Goal: Complete application form: Complete application form

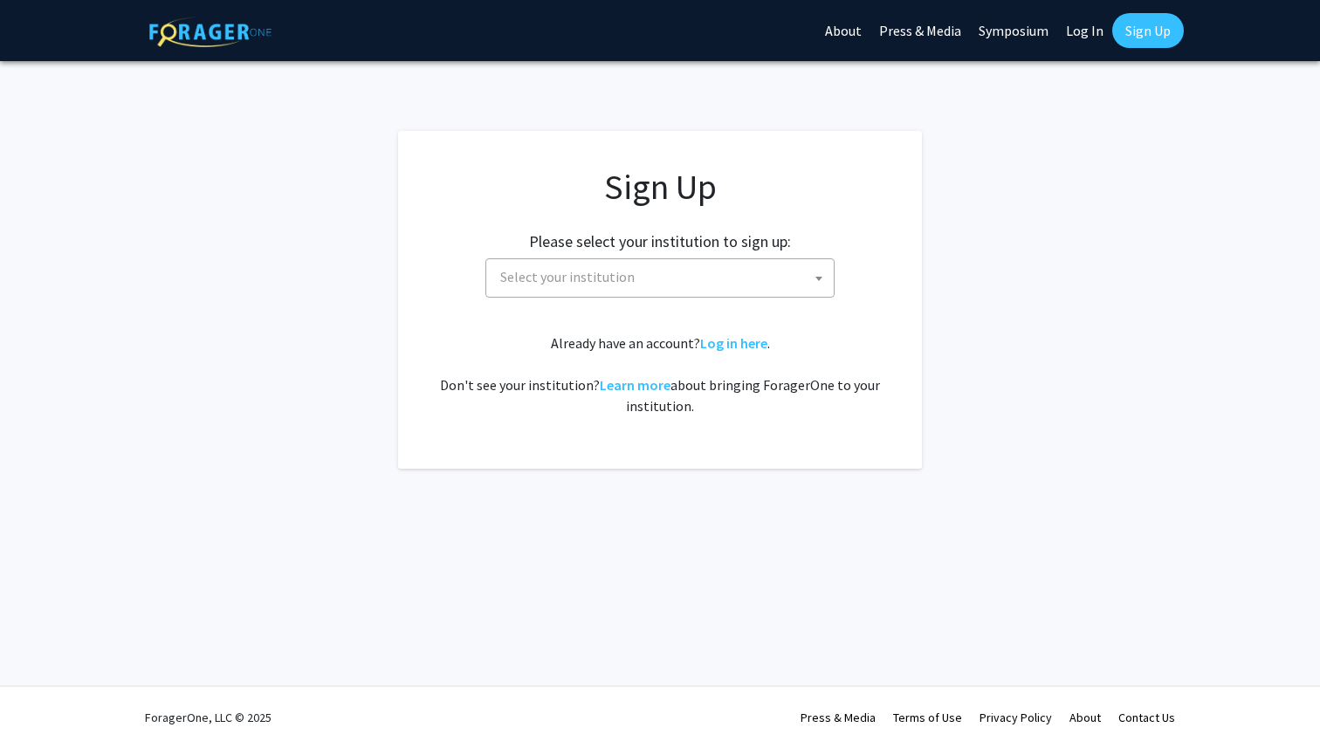
click at [697, 293] on span "Select your institution" at bounding box center [663, 277] width 340 height 36
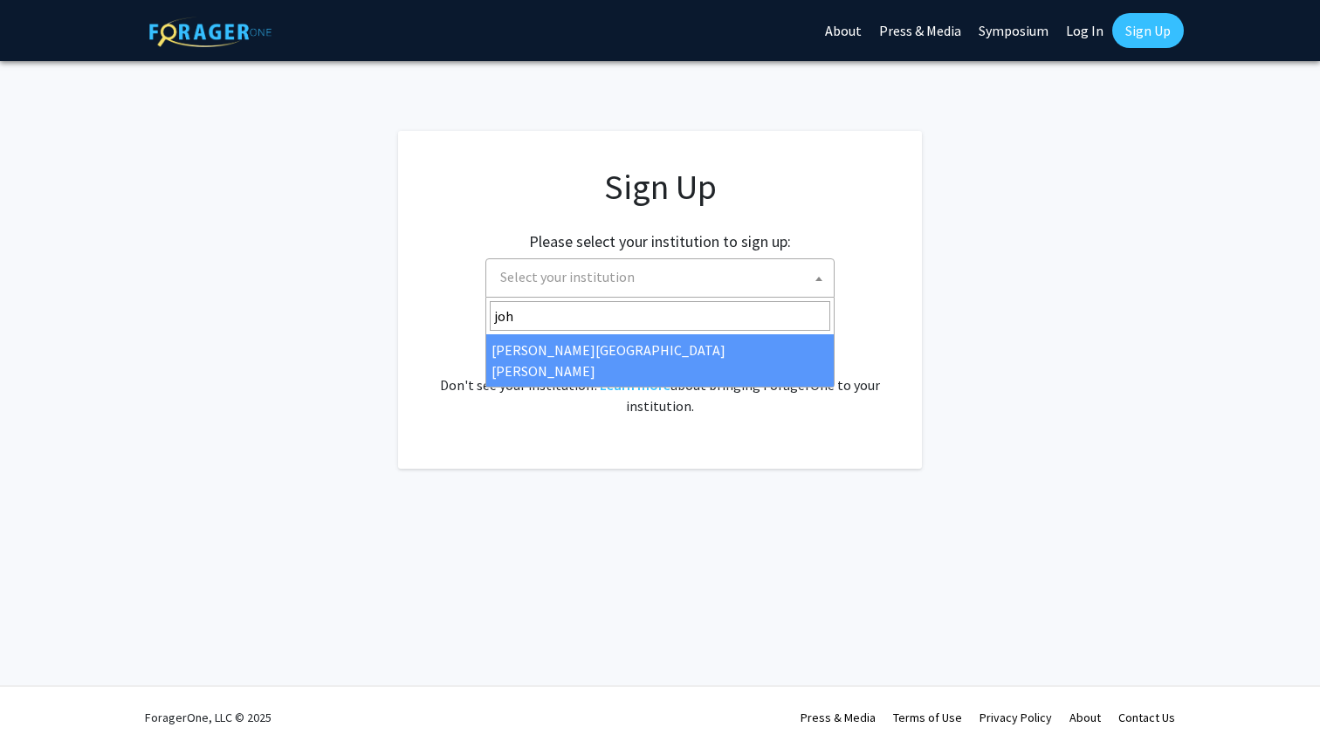
type input "joh"
select select "1"
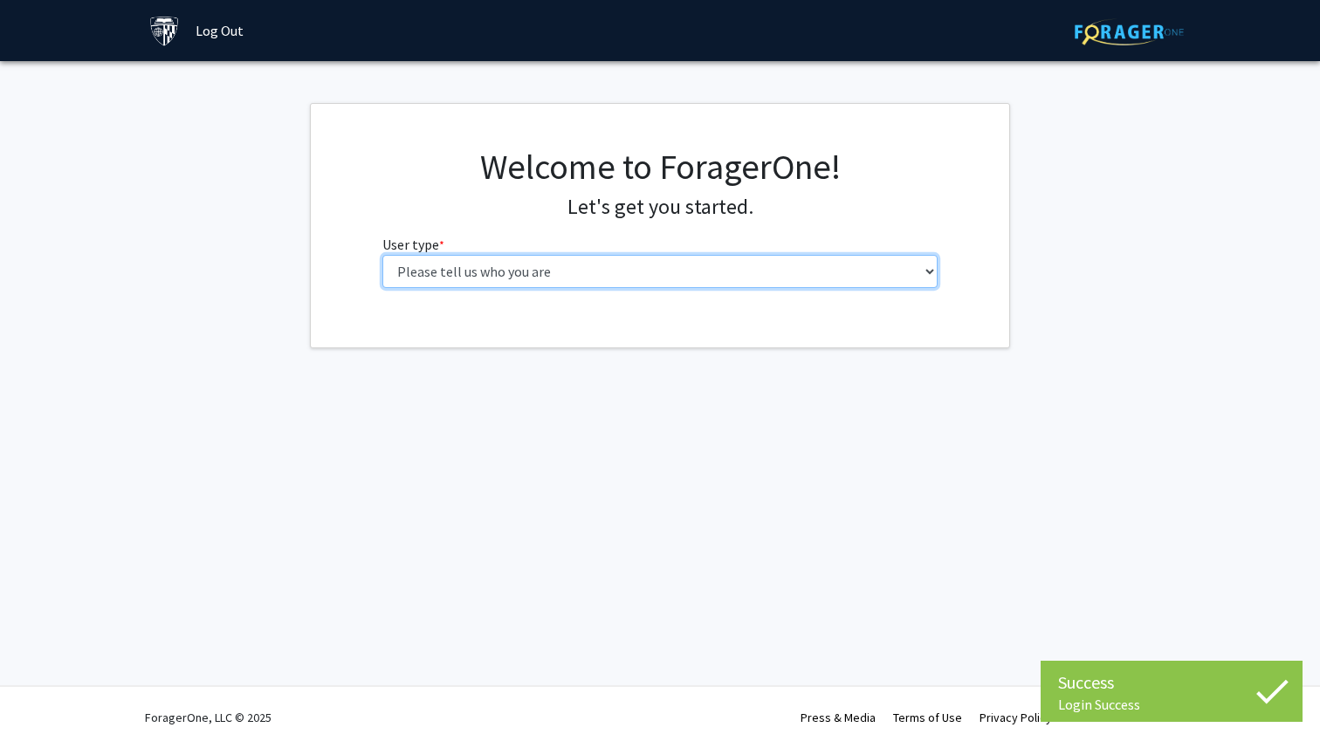
click at [742, 277] on select "Please tell us who you are Undergraduate Student Master's Student Doctoral Cand…" at bounding box center [660, 271] width 556 height 33
select select "2: masters"
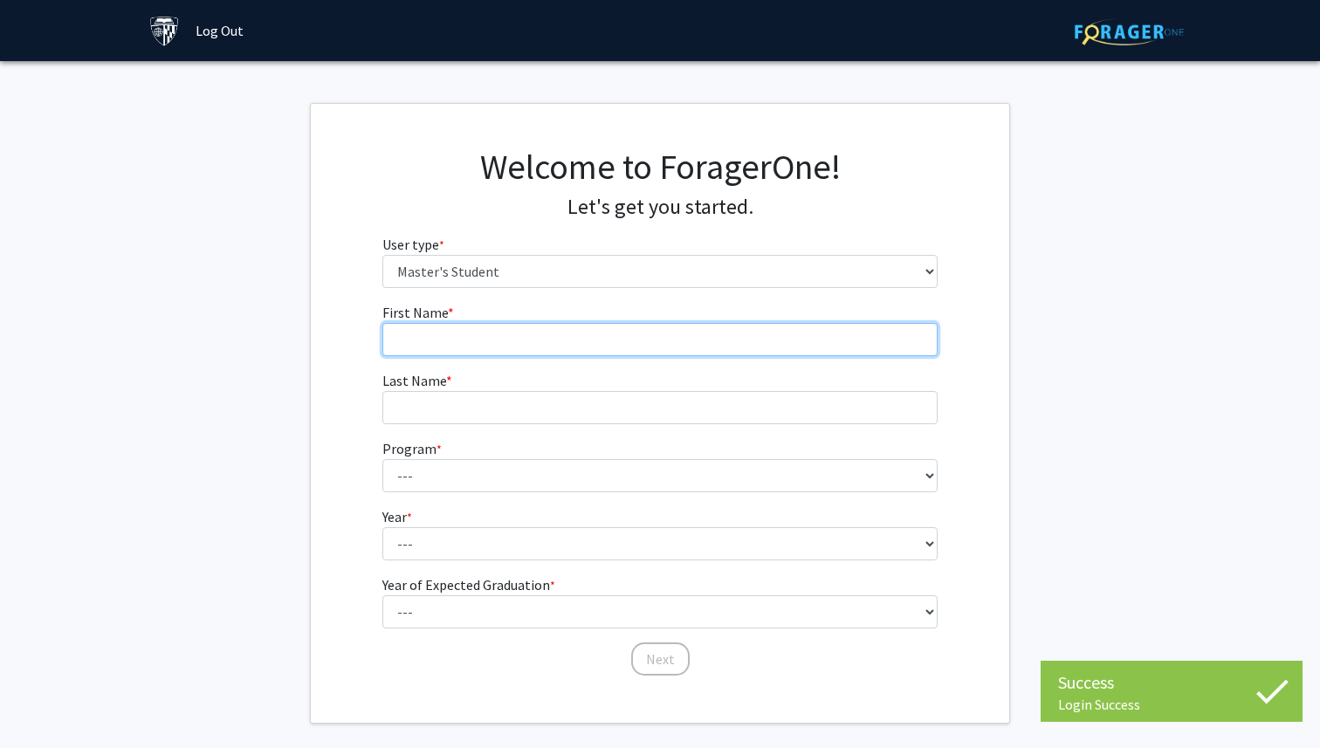
click at [733, 333] on input "First Name * required" at bounding box center [660, 339] width 556 height 33
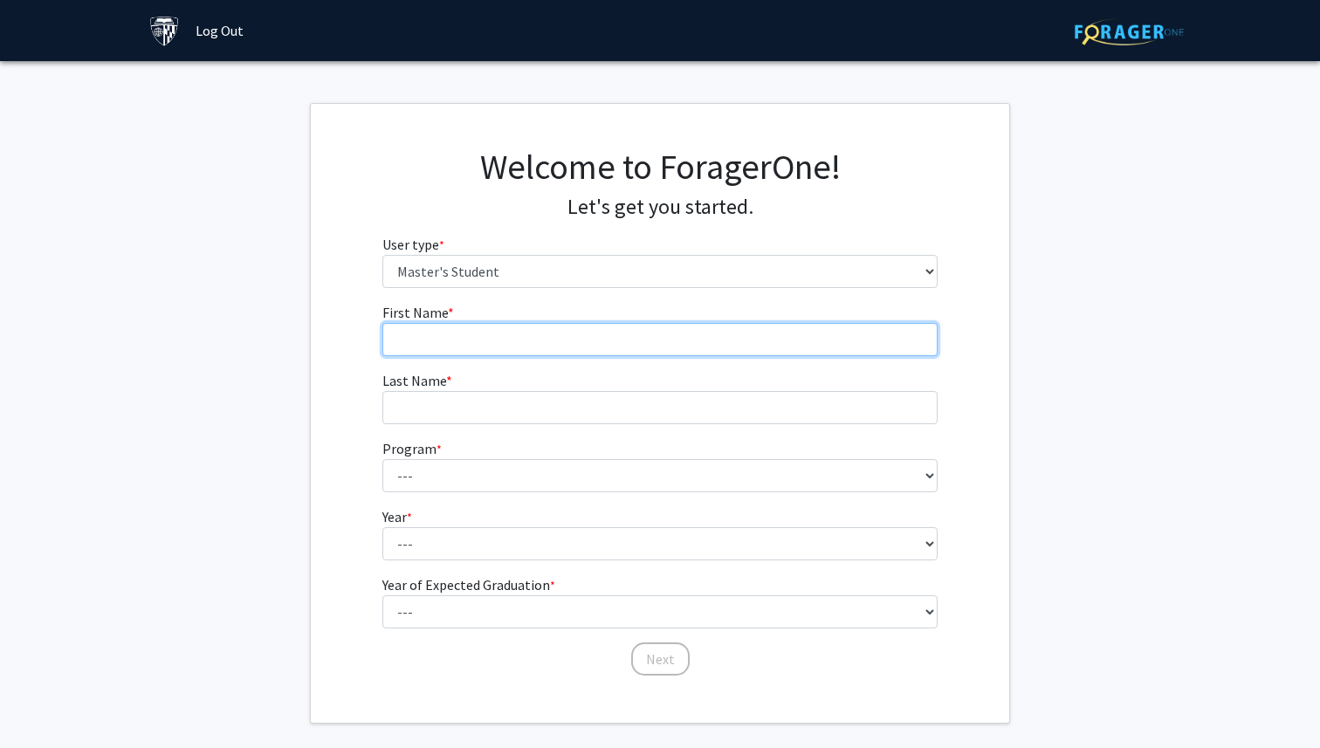
type input "[PERSON_NAME]"
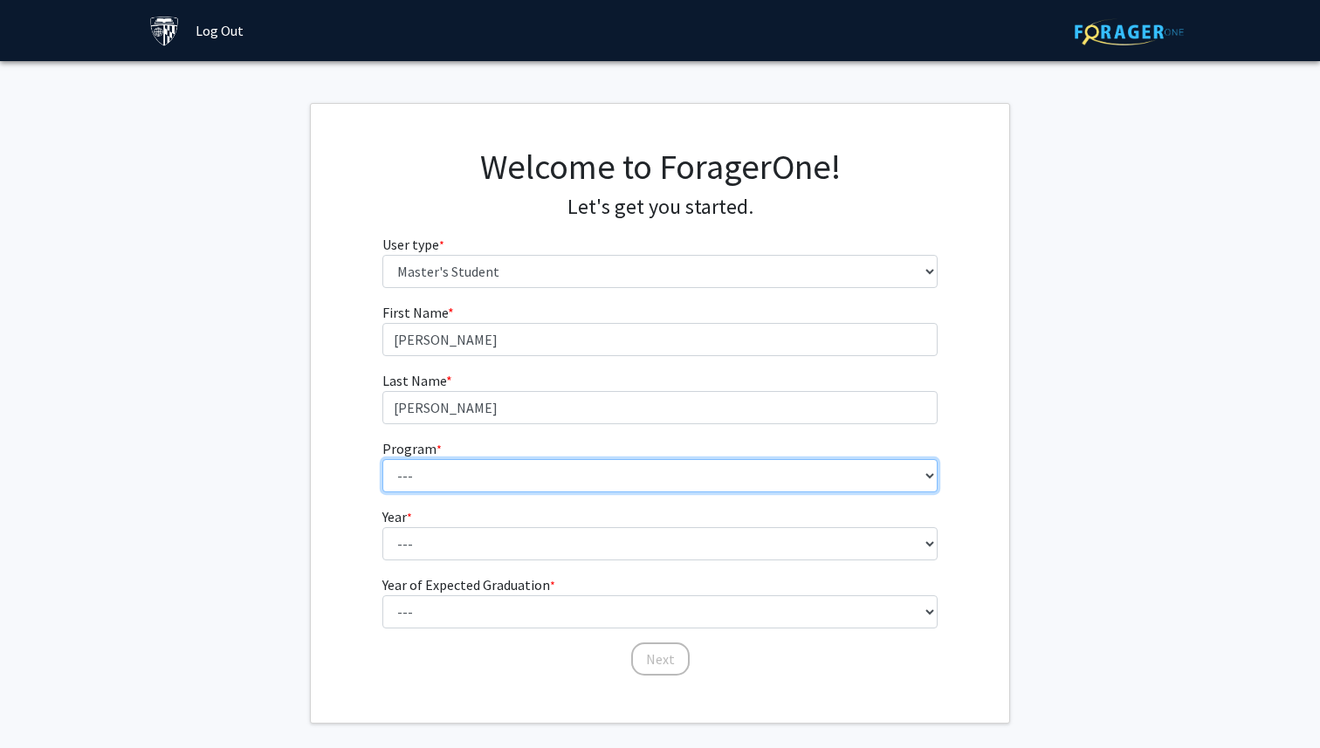
click at [561, 482] on select "--- Anatomy Education Applied and Computational Mathematics Applied Biomedical …" at bounding box center [660, 475] width 556 height 33
select select "100: 85"
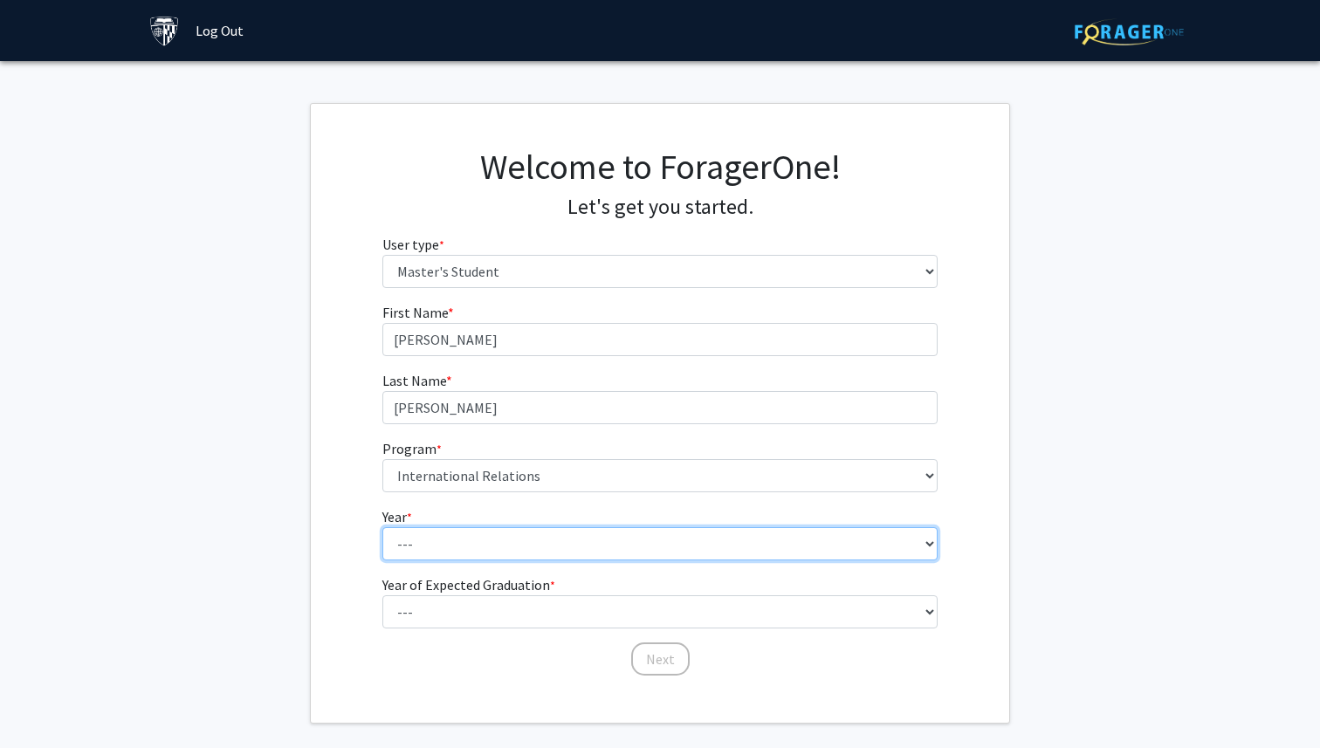
click at [496, 548] on select "--- First Year Second Year" at bounding box center [660, 543] width 556 height 33
select select "1: first_year"
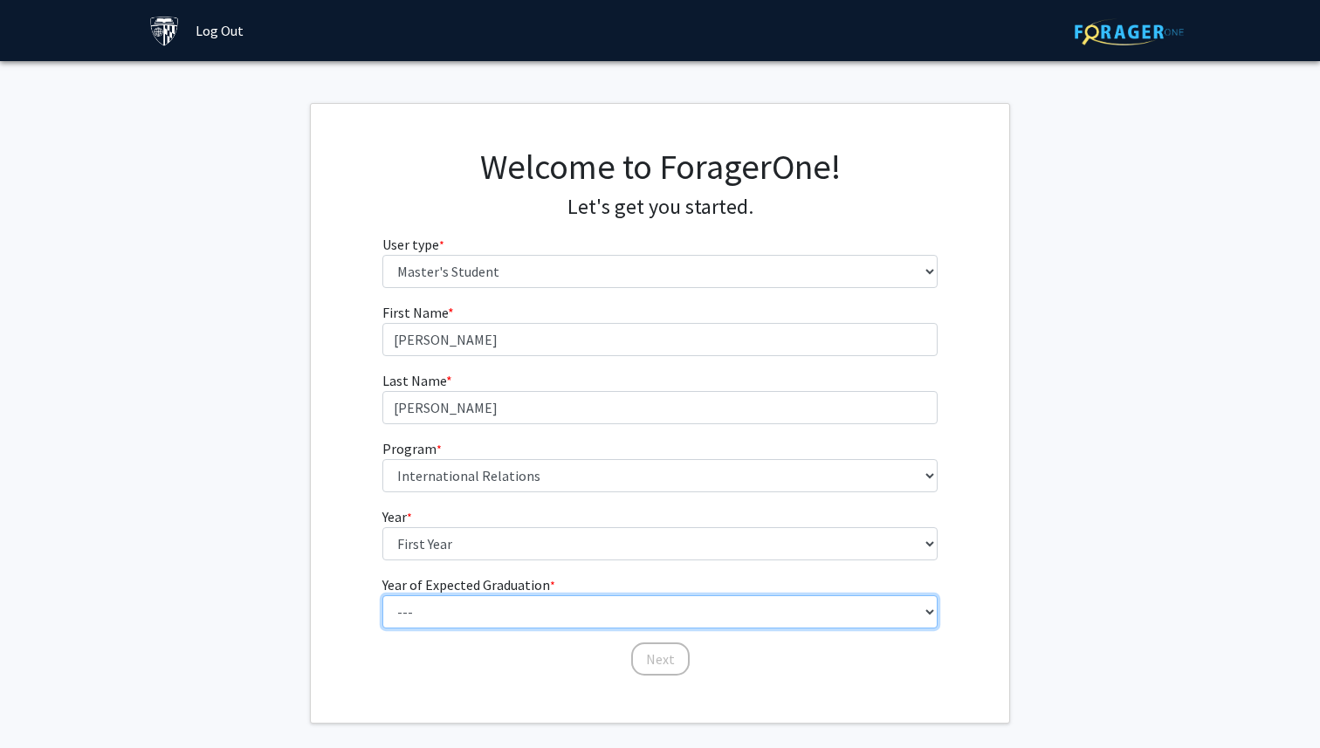
click at [484, 615] on select "--- 2025 2026 2027 2028 2029 2030 2031 2032 2033 2034" at bounding box center [660, 611] width 556 height 33
select select "2: 2026"
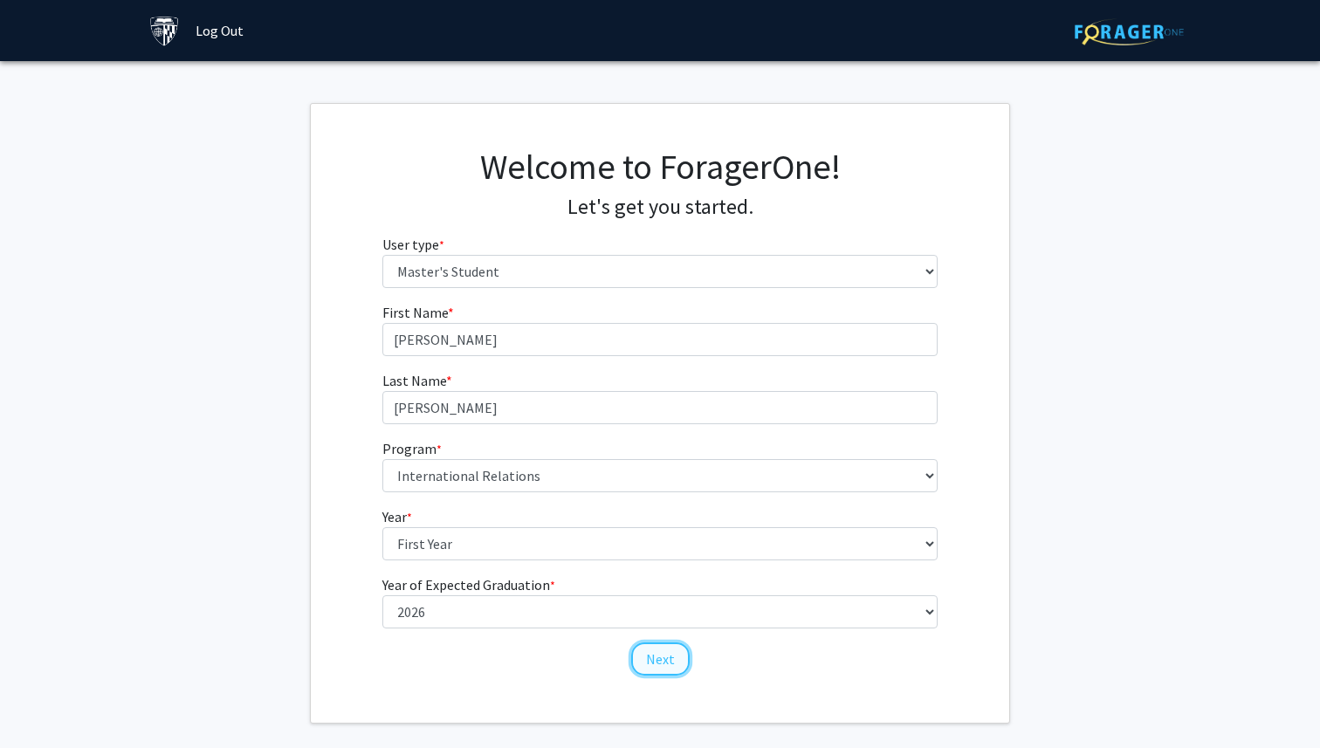
click at [656, 659] on button "Next" at bounding box center [660, 658] width 58 height 33
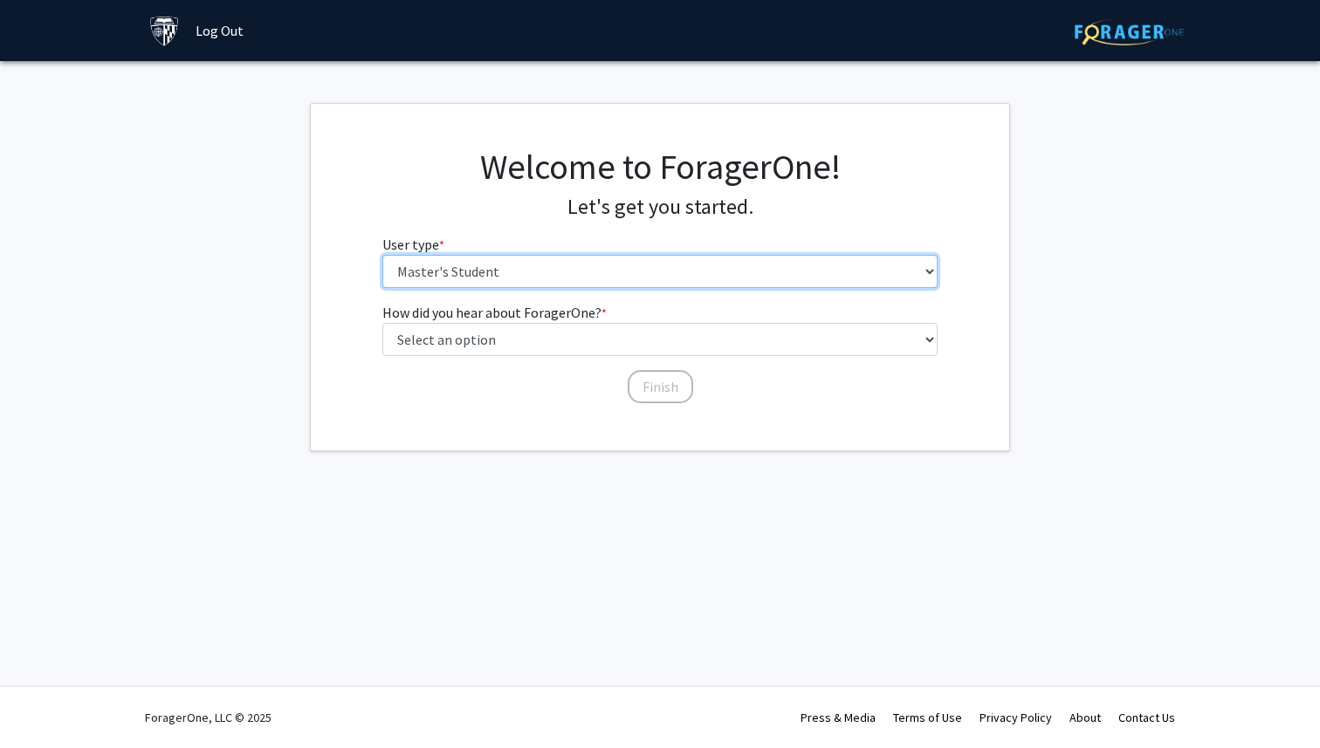
click at [484, 268] on select "Please tell us who you are Undergraduate Student Master's Student Doctoral Cand…" at bounding box center [660, 271] width 556 height 33
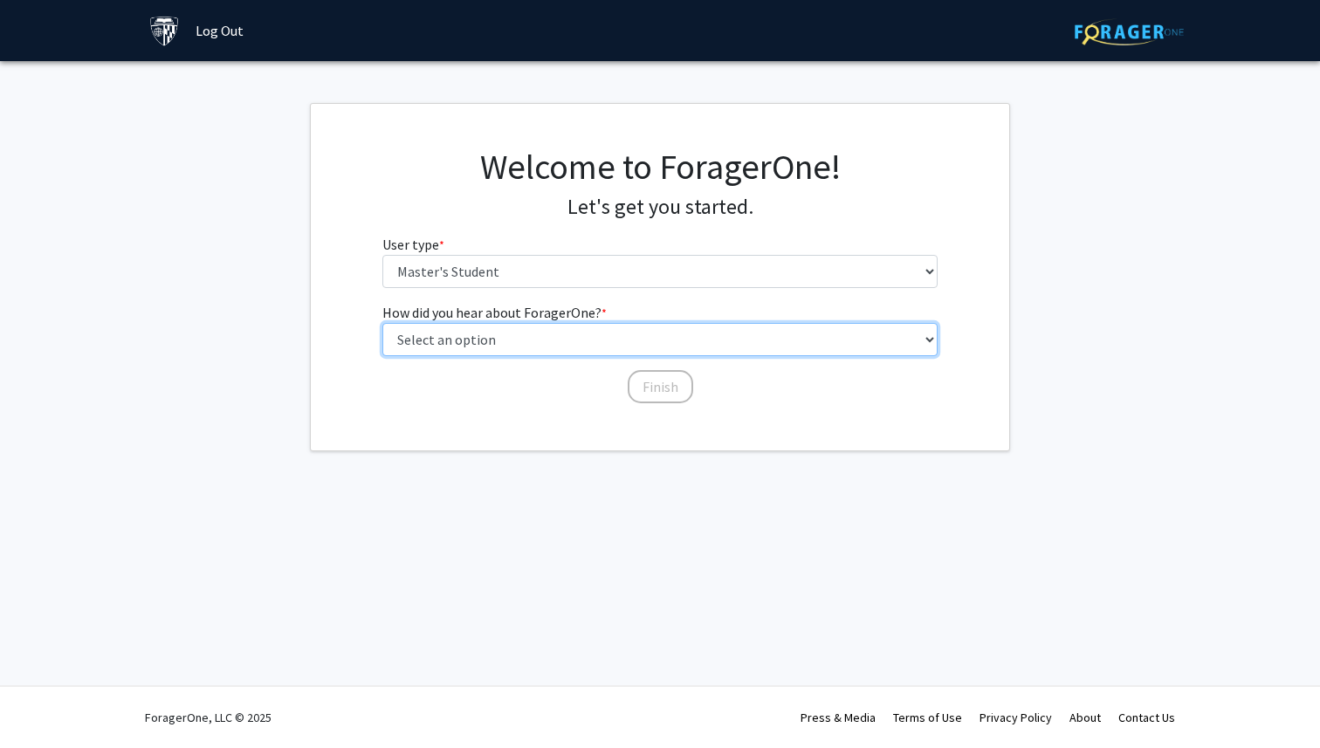
click at [486, 343] on select "Select an option Peer/student recommendation Faculty/staff recommendation Unive…" at bounding box center [660, 339] width 556 height 33
select select "3: university_website"
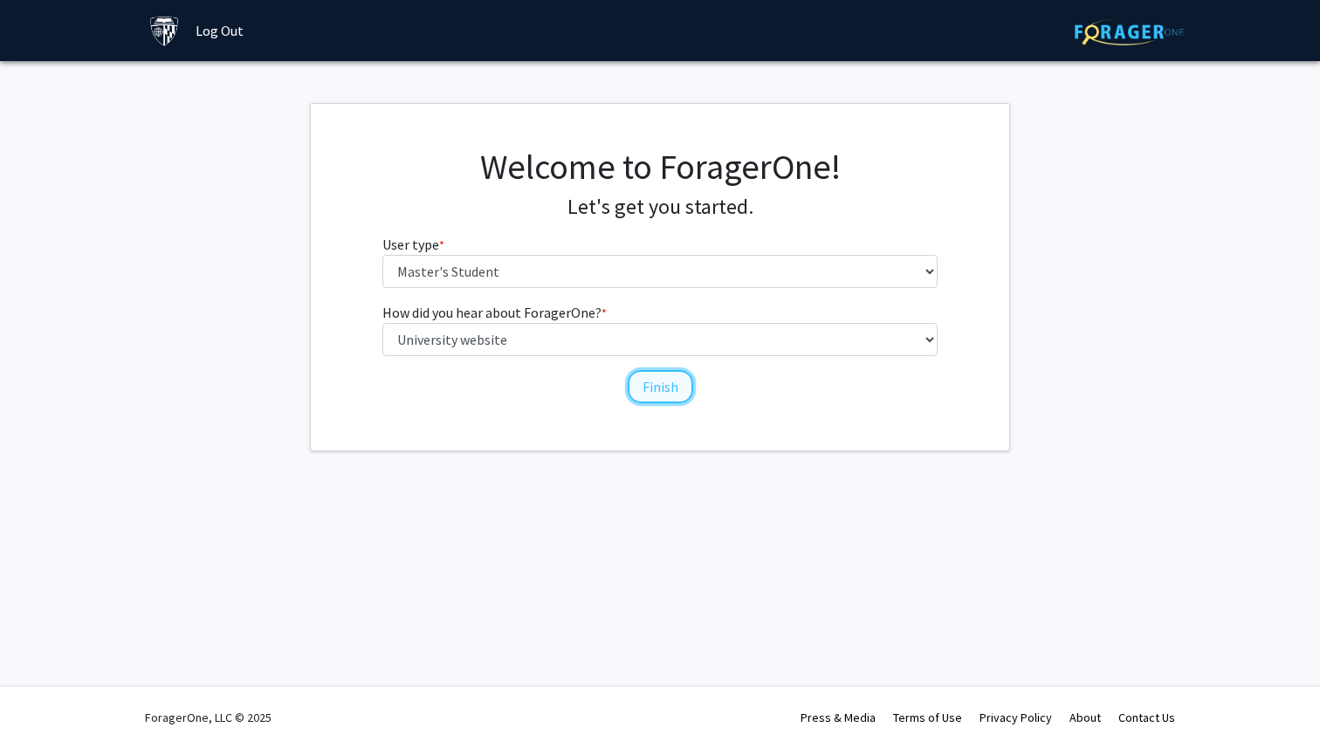
click at [658, 381] on button "Finish" at bounding box center [660, 386] width 65 height 33
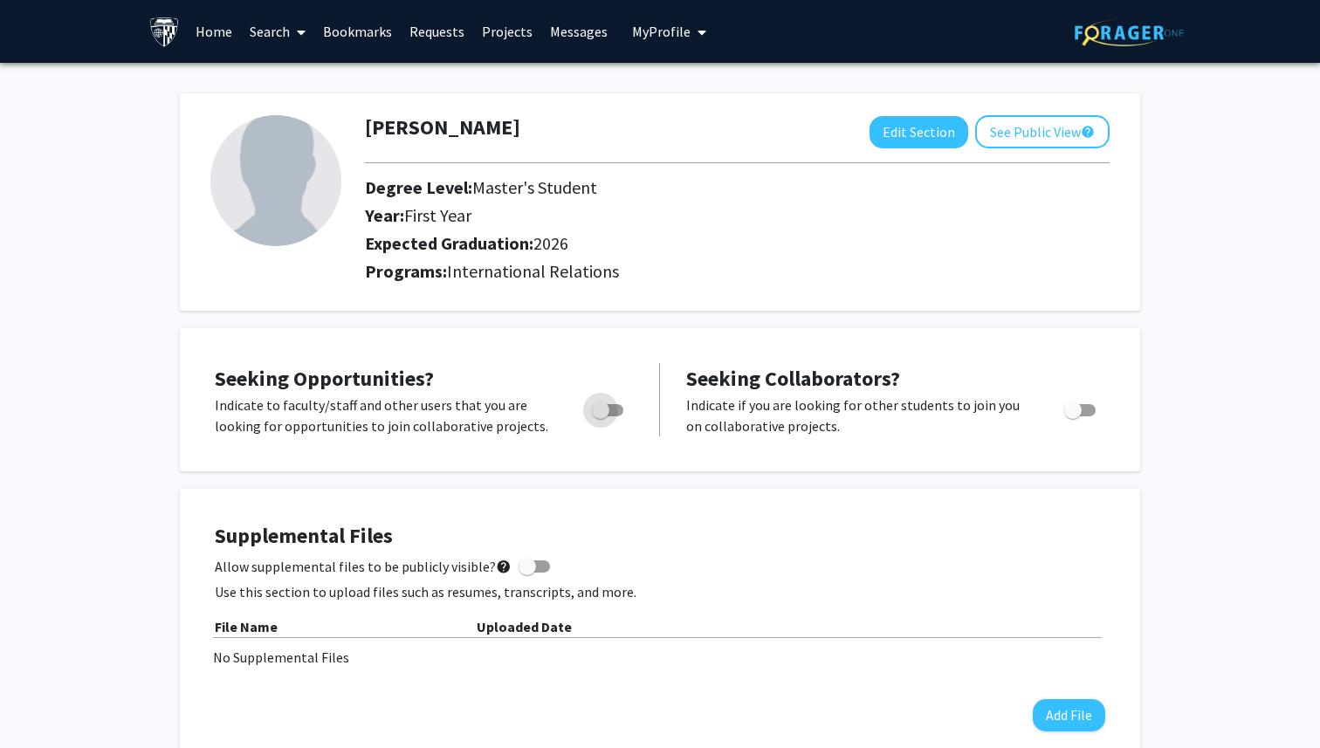
click at [619, 402] on label "Toggle" at bounding box center [604, 410] width 38 height 21
click at [601, 416] on input "Are you actively seeking opportunities?" at bounding box center [600, 416] width 1 height 1
checkbox input "true"
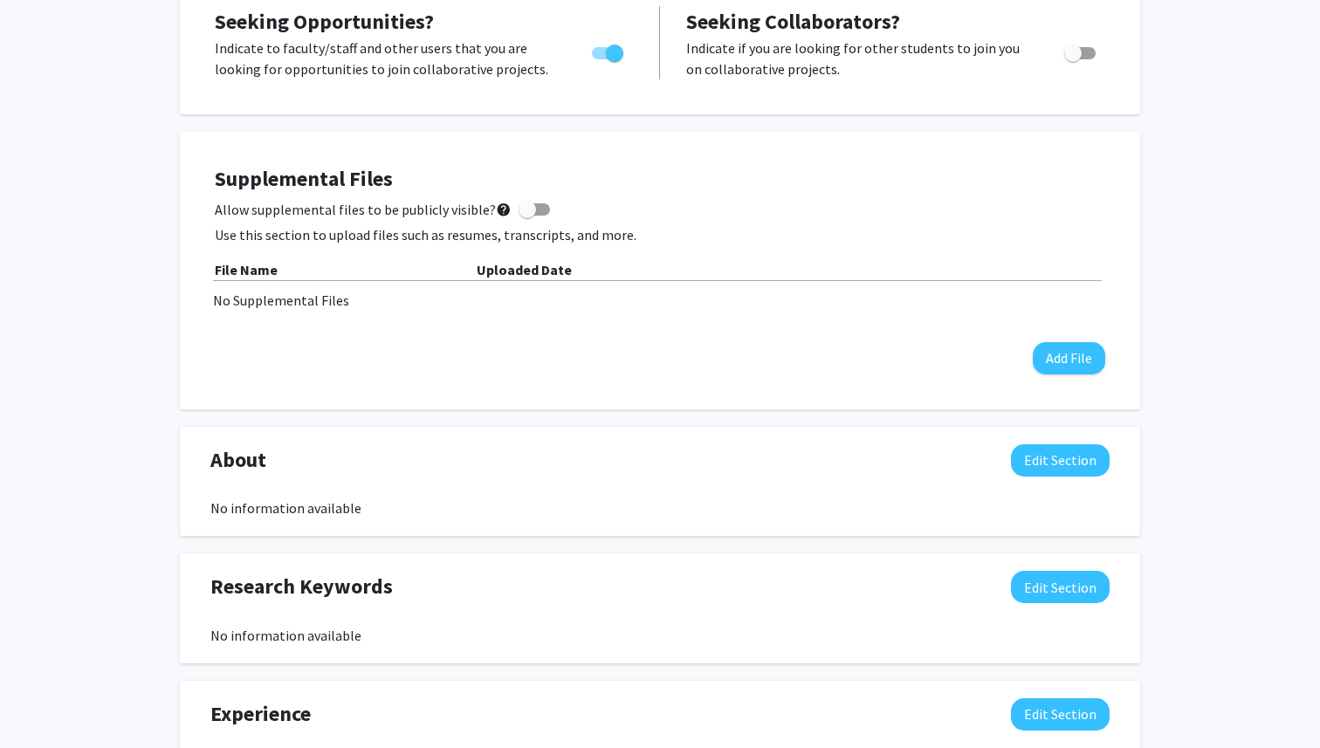
scroll to position [362, 0]
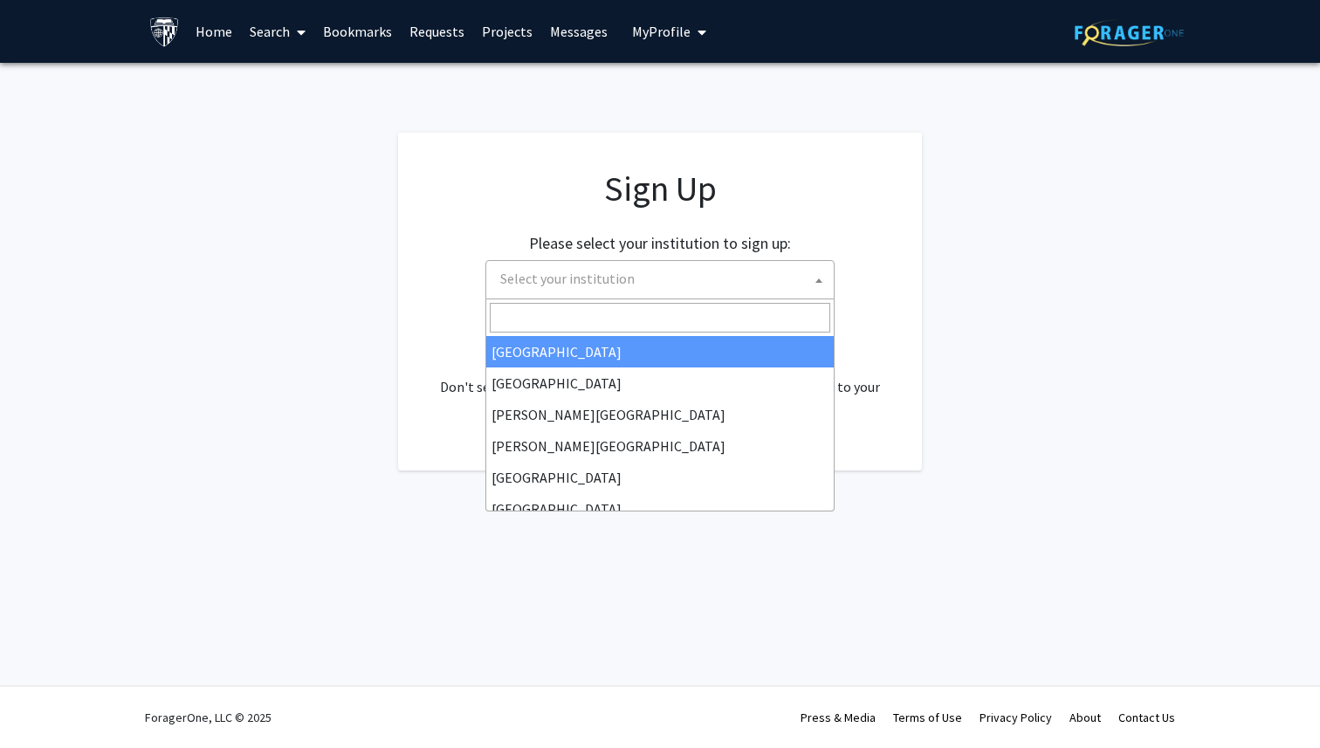
click at [821, 278] on b at bounding box center [818, 280] width 7 height 4
